Goal: Information Seeking & Learning: Learn about a topic

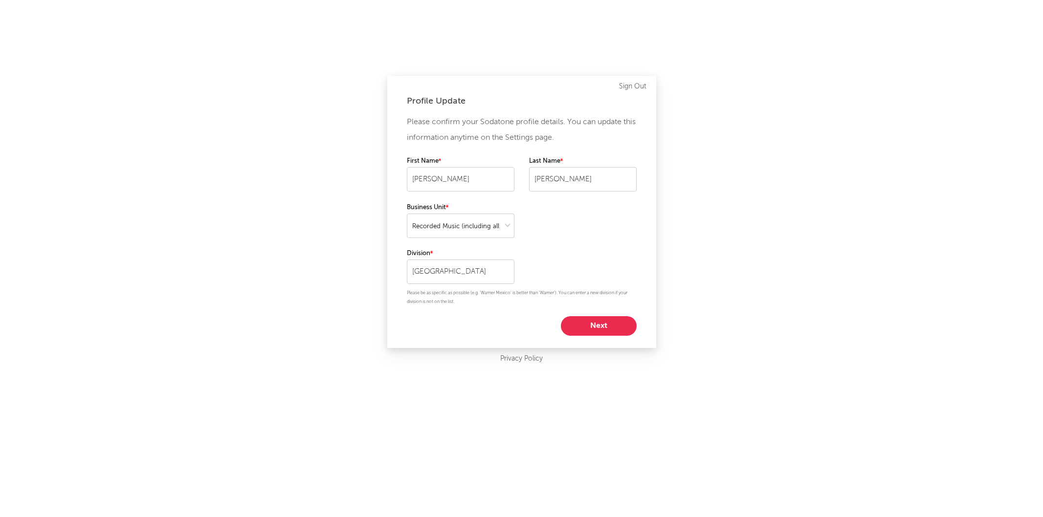
select select "recorded_music"
click at [609, 328] on button "Next" at bounding box center [599, 326] width 76 height 20
select select "other"
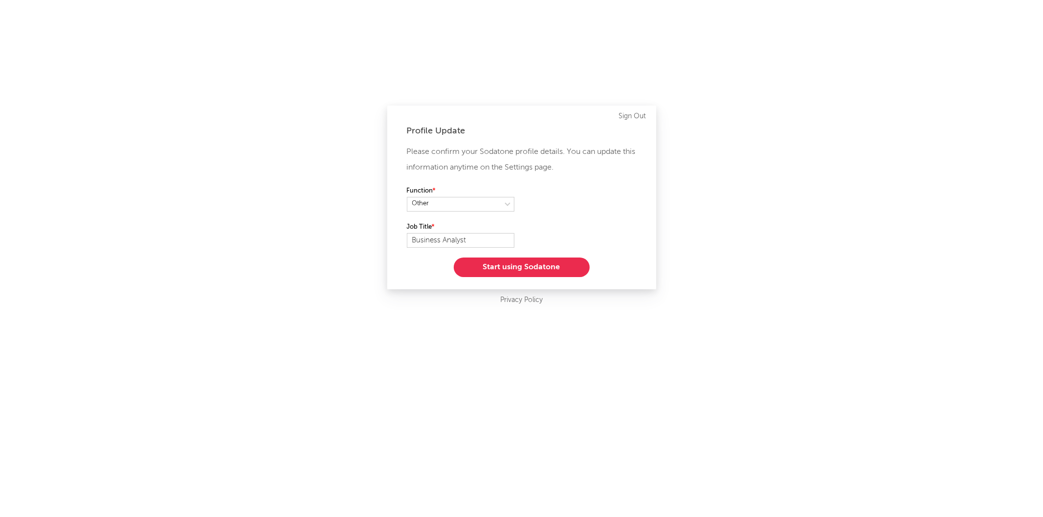
click at [570, 267] on button "Start using Sodatone" at bounding box center [522, 268] width 136 height 20
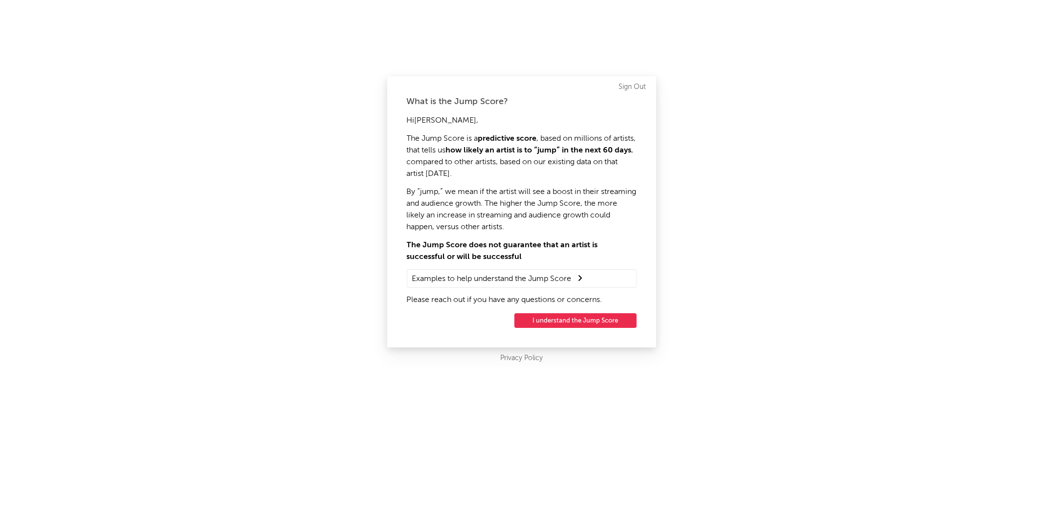
click at [577, 319] on button "I understand the Jump Score" at bounding box center [575, 320] width 122 height 15
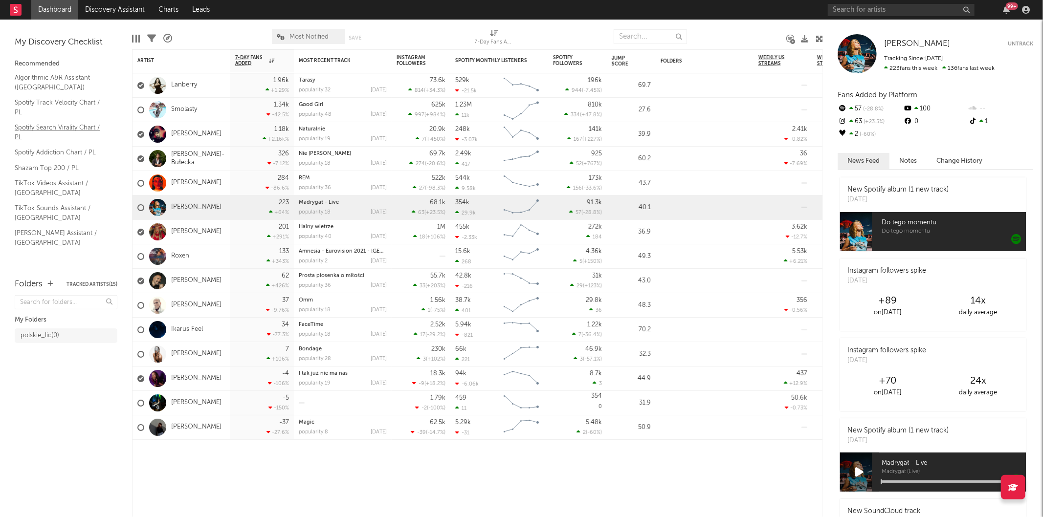
click at [80, 129] on link "Spotify Search Virality Chart / PL" at bounding box center [61, 132] width 93 height 20
click at [182, 83] on link "Lanberry" at bounding box center [184, 85] width 26 height 8
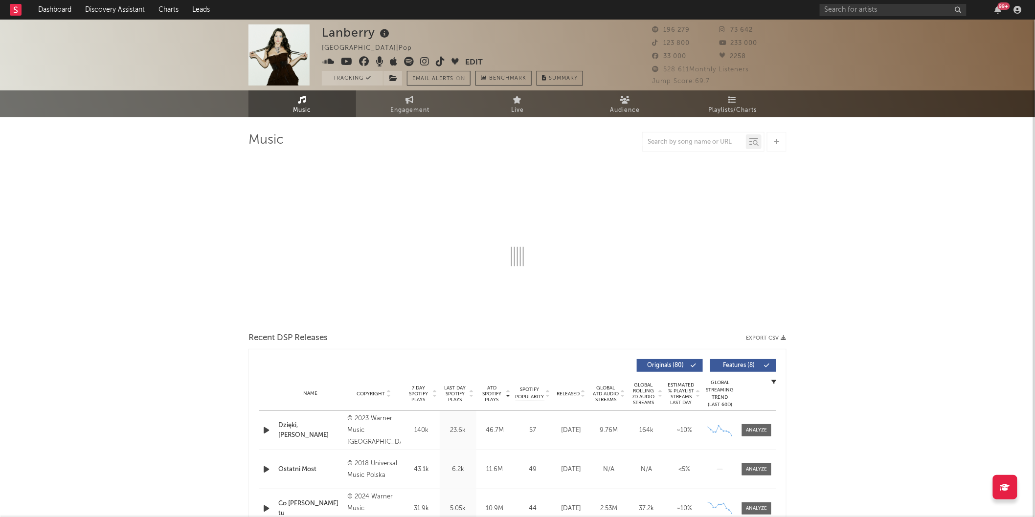
select select "6m"
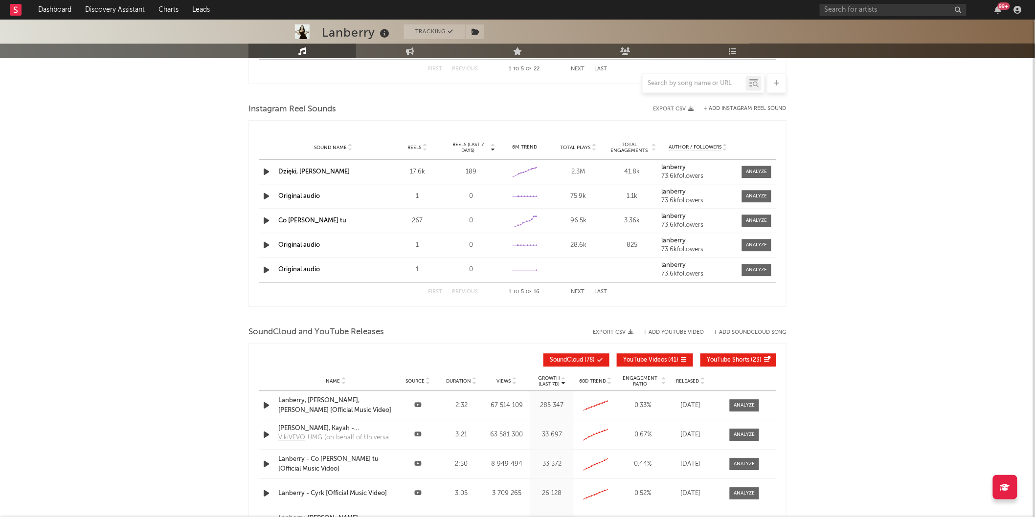
scroll to position [979, 0]
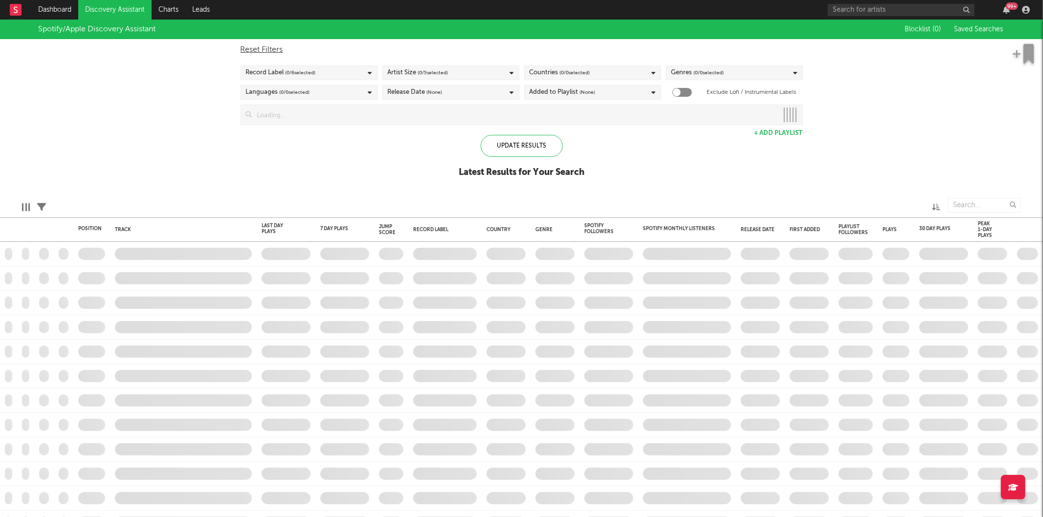
checkbox input "true"
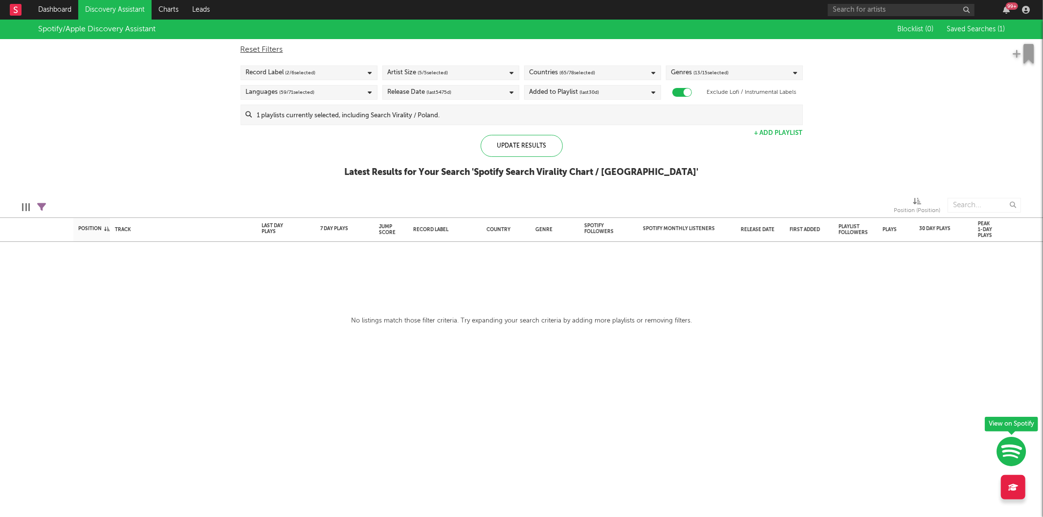
click at [1010, 440] on icon "button" at bounding box center [1011, 452] width 29 height 30
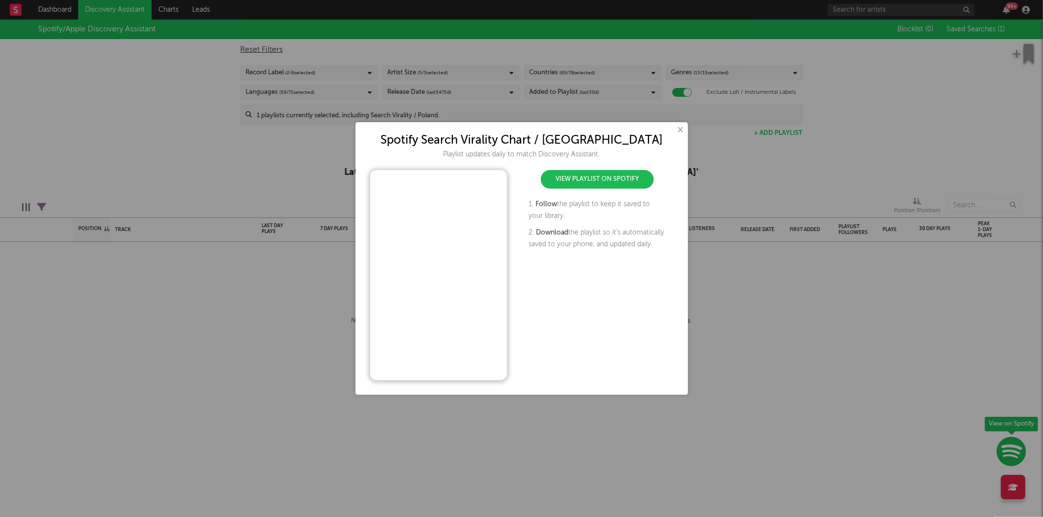
click at [680, 130] on button "×" at bounding box center [680, 130] width 11 height 11
